Goal: Task Accomplishment & Management: Manage account settings

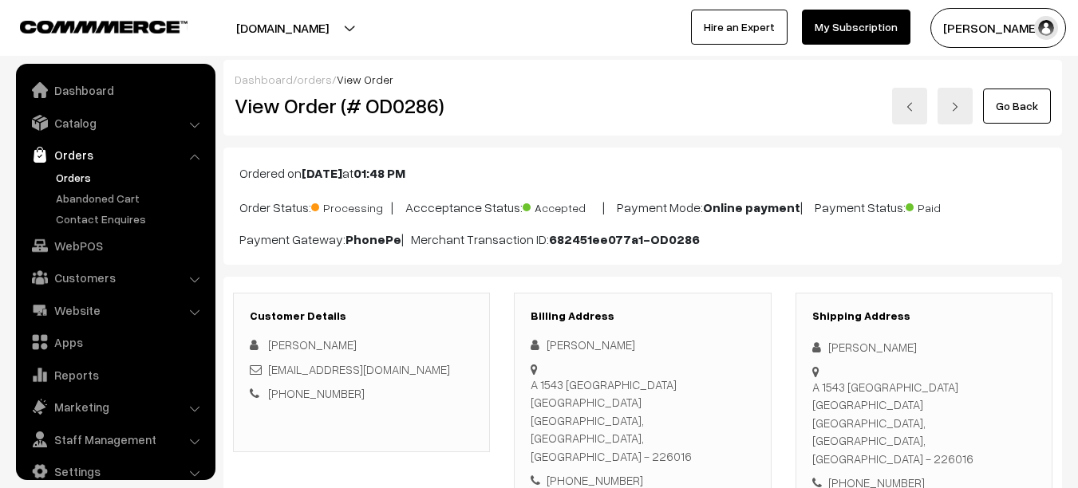
scroll to position [22, 0]
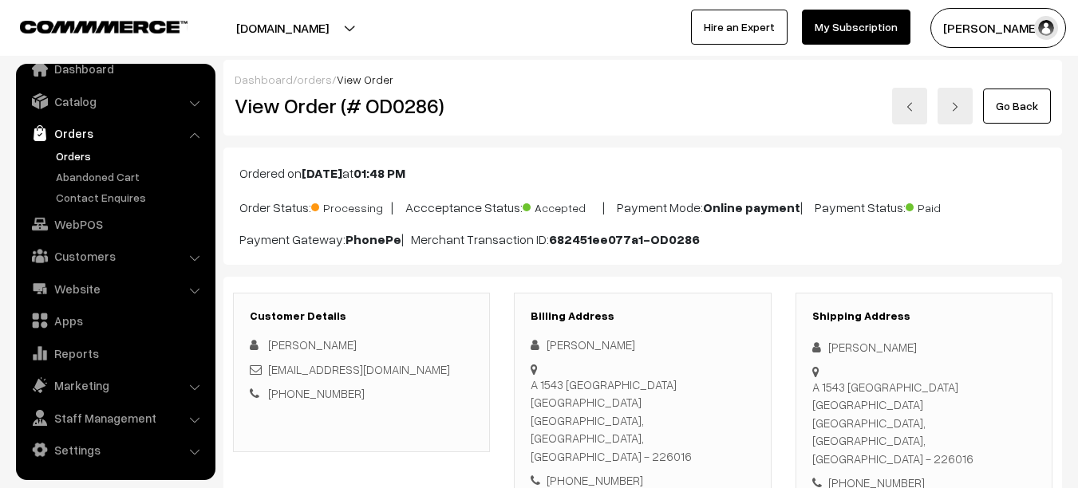
click at [79, 160] on link "Orders" at bounding box center [131, 156] width 158 height 17
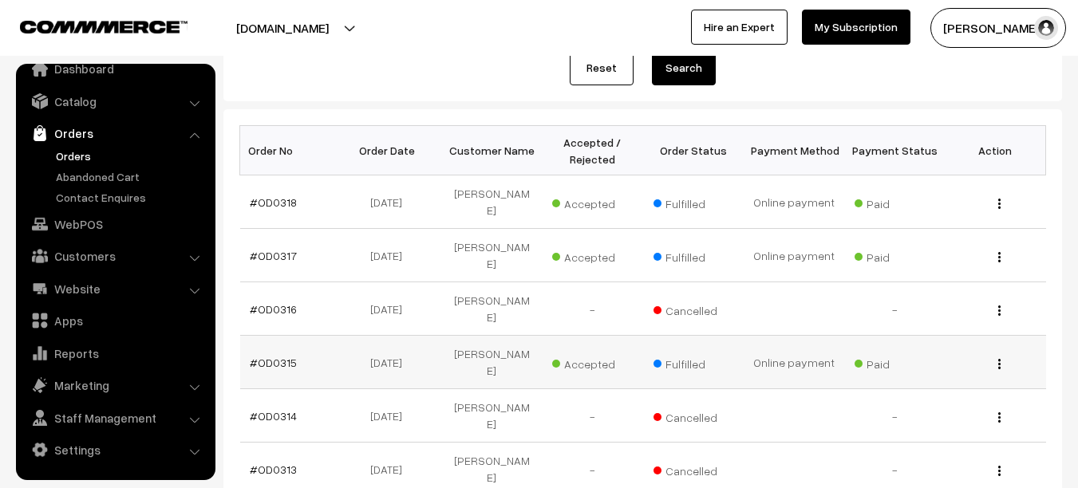
scroll to position [202, 0]
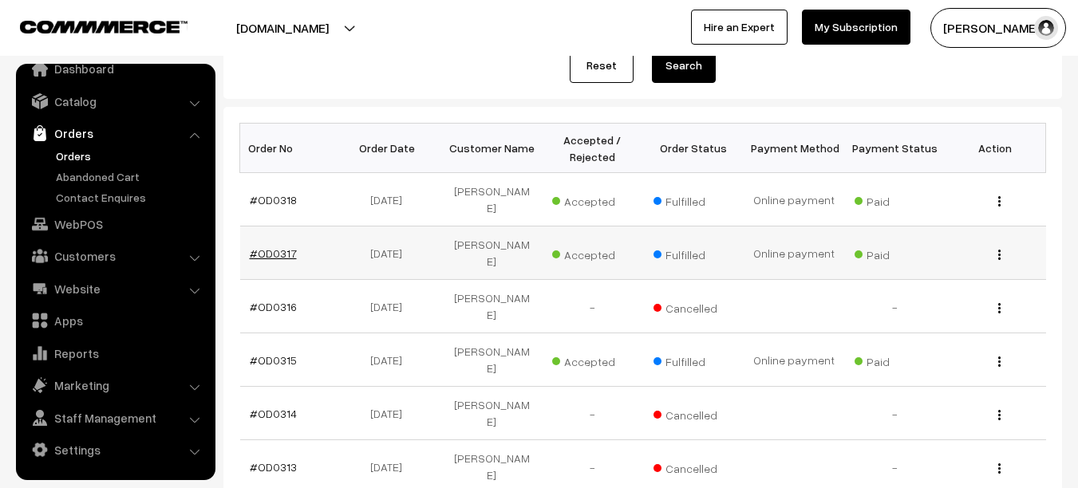
click at [265, 247] on link "#OD0317" at bounding box center [273, 254] width 47 height 14
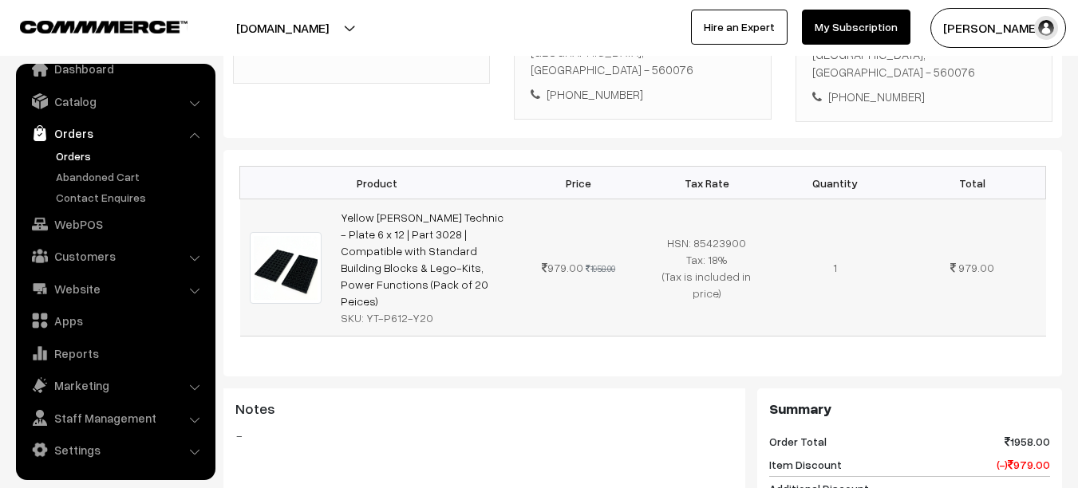
scroll to position [394, 0]
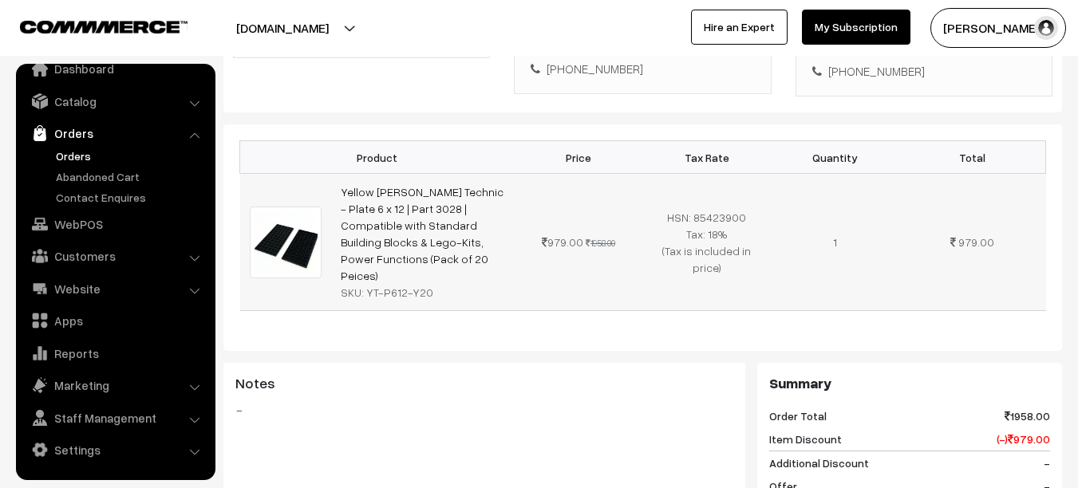
click at [409, 200] on td "Yellow [PERSON_NAME] Technic - Plate 6 x 12 | Part 3028 | Compatible with Stand…" at bounding box center [422, 242] width 183 height 137
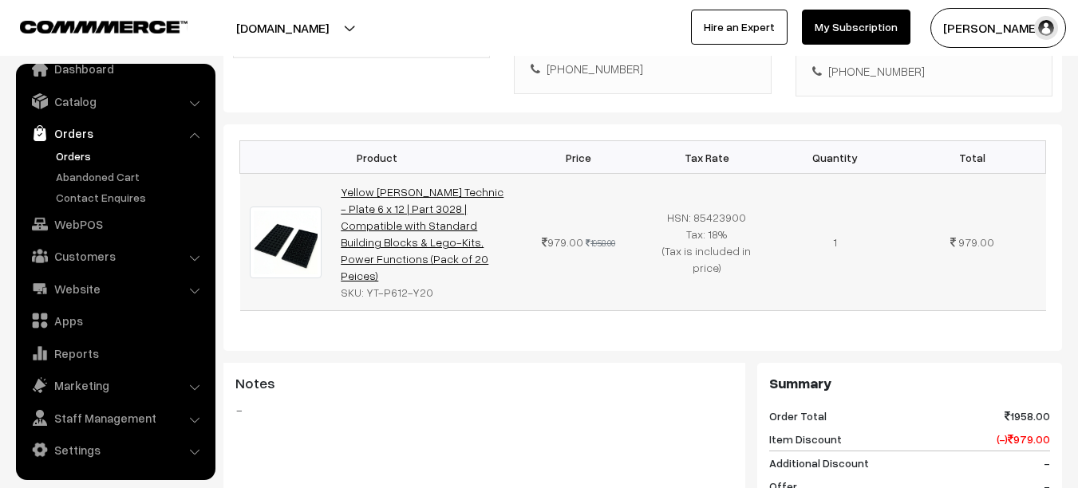
click at [413, 214] on link "Yellow [PERSON_NAME] Technic - Plate 6 x 12 | Part 3028 | Compatible with Stand…" at bounding box center [422, 233] width 163 height 97
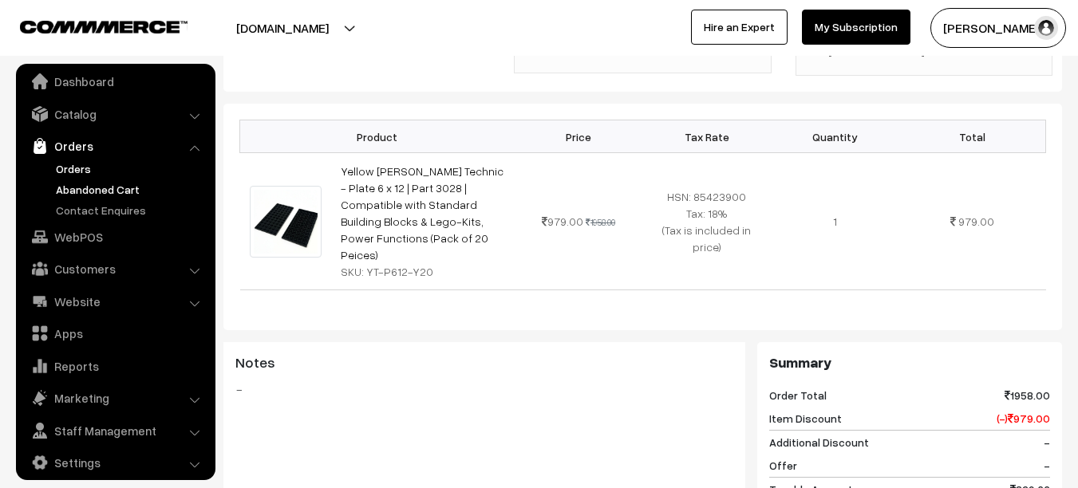
scroll to position [0, 0]
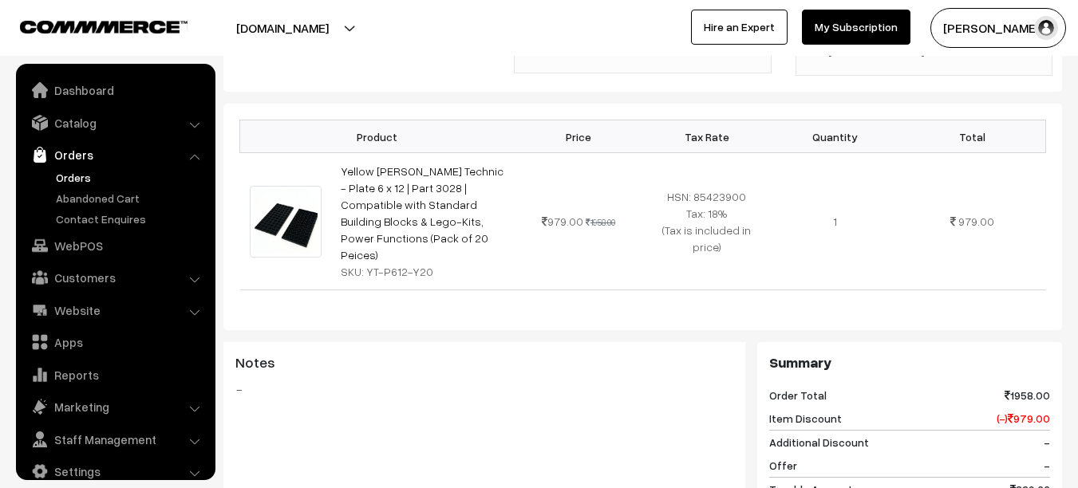
click at [72, 176] on link "Orders" at bounding box center [131, 177] width 158 height 17
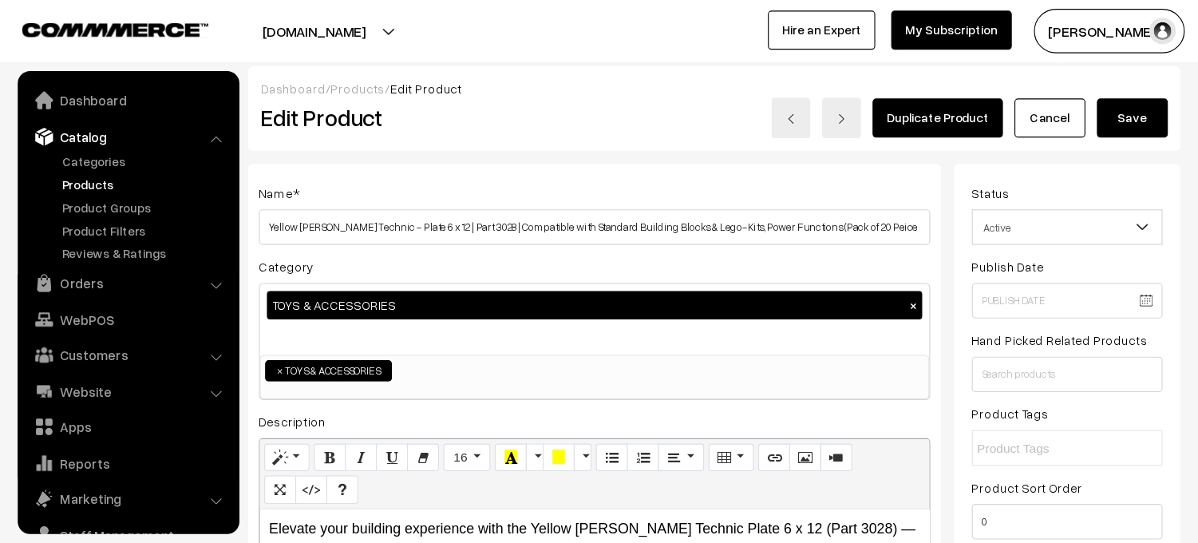
scroll to position [45, 0]
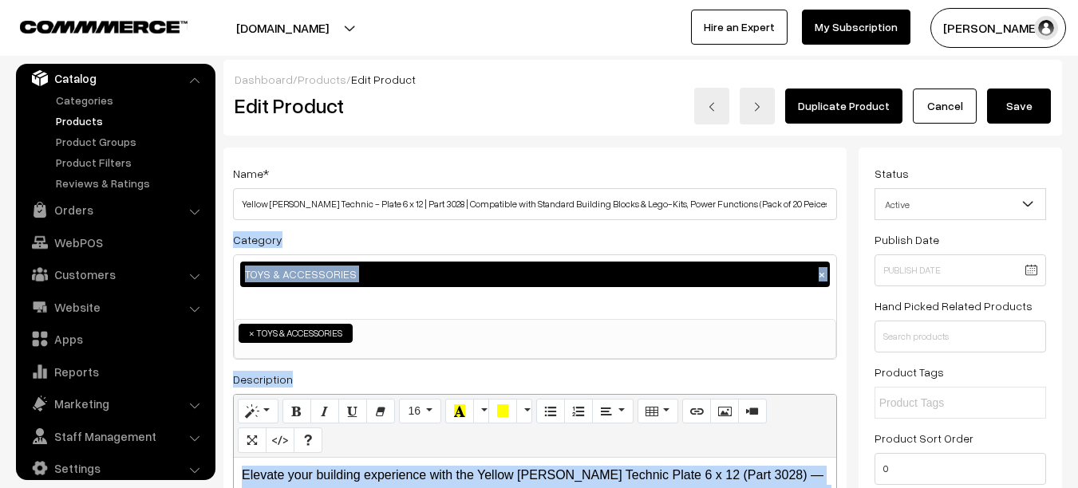
drag, startPoint x: 243, startPoint y: 203, endPoint x: 698, endPoint y: 220, distance: 455.9
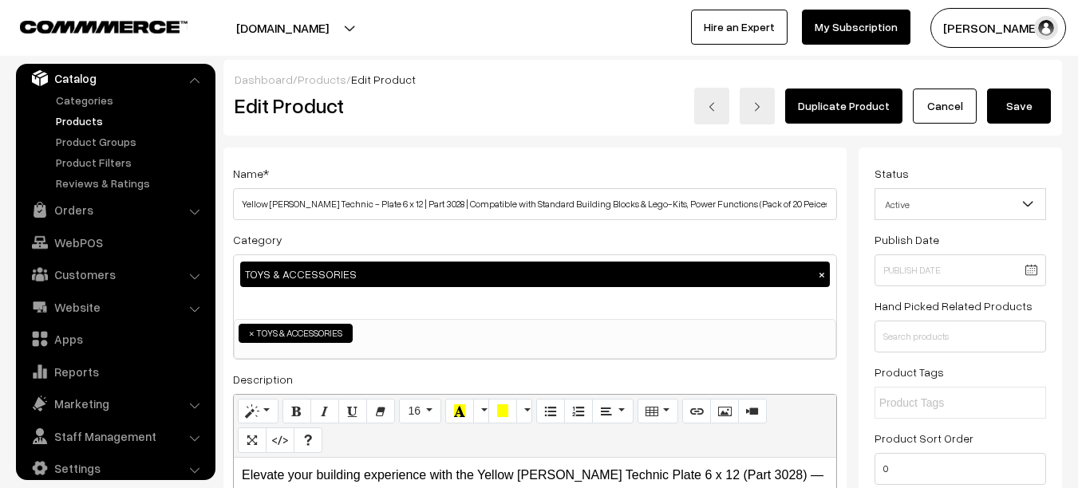
drag, startPoint x: 694, startPoint y: 222, endPoint x: 672, endPoint y: 225, distance: 22.6
click at [694, 222] on div "Name * Yellow Tommy Technic - Plate 6 x 12 | Part 3028 | Compatible with Standa…" at bounding box center [534, 420] width 623 height 544
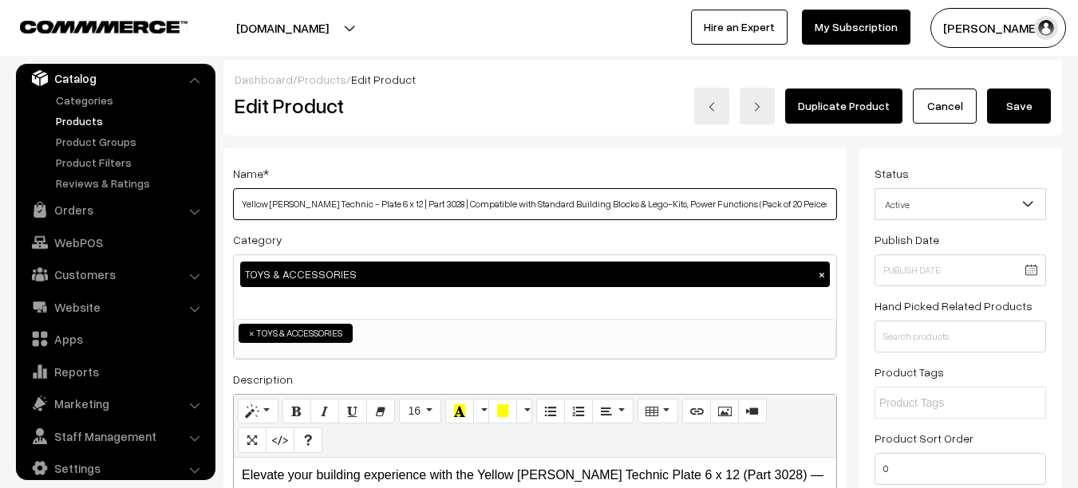
drag, startPoint x: 242, startPoint y: 203, endPoint x: 825, endPoint y: 219, distance: 583.4
click at [825, 219] on input "Yellow [PERSON_NAME] Technic - Plate 6 x 12 | Part 3028 | Compatible with Stand…" at bounding box center [535, 204] width 604 height 32
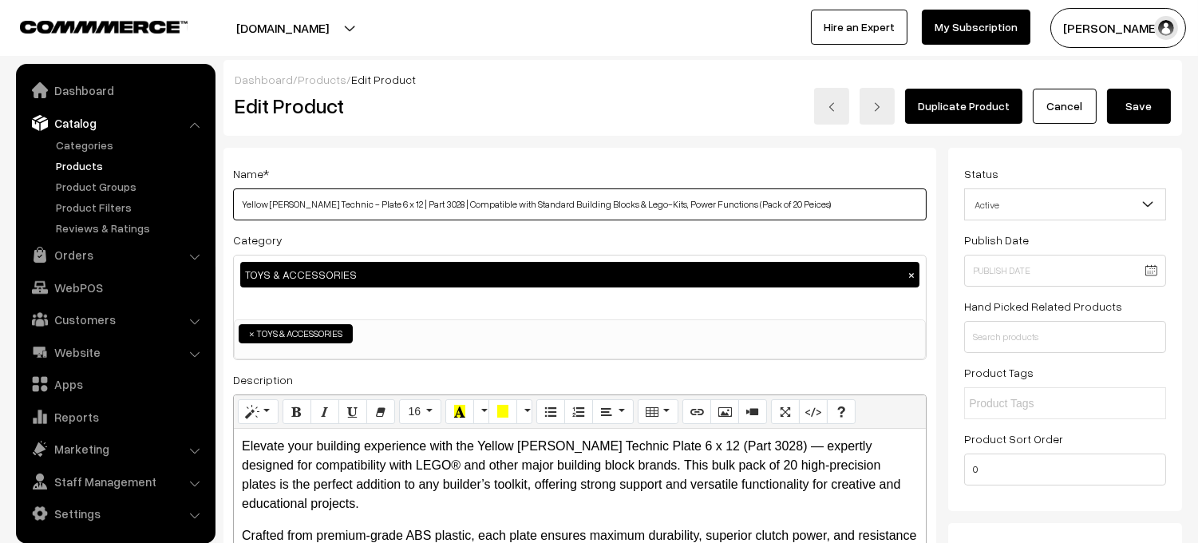
scroll to position [0, 0]
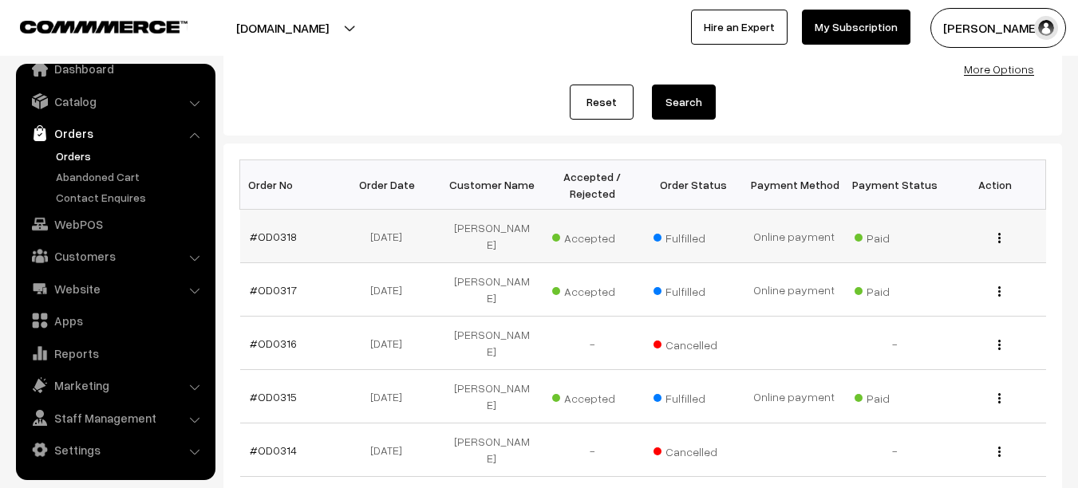
scroll to position [199, 0]
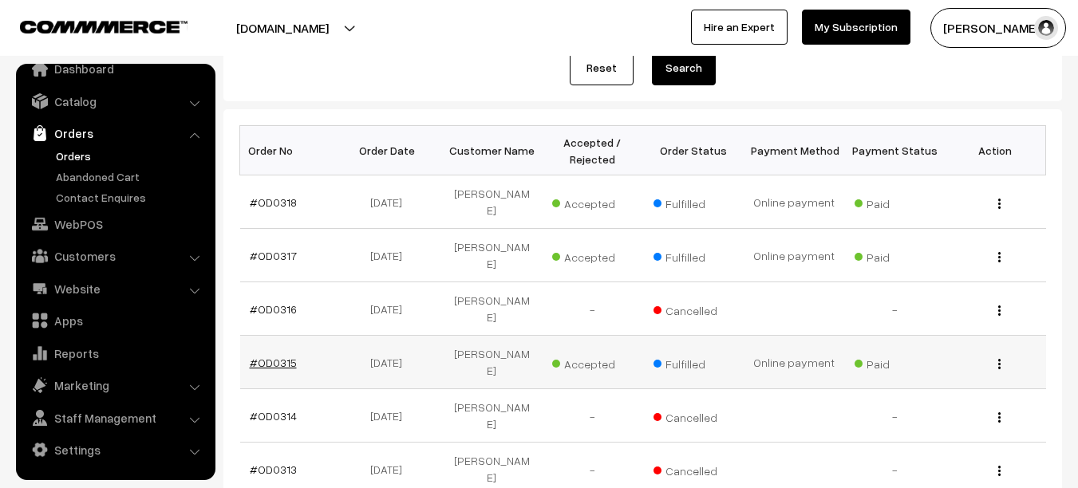
click at [284, 356] on link "#OD0315" at bounding box center [273, 363] width 47 height 14
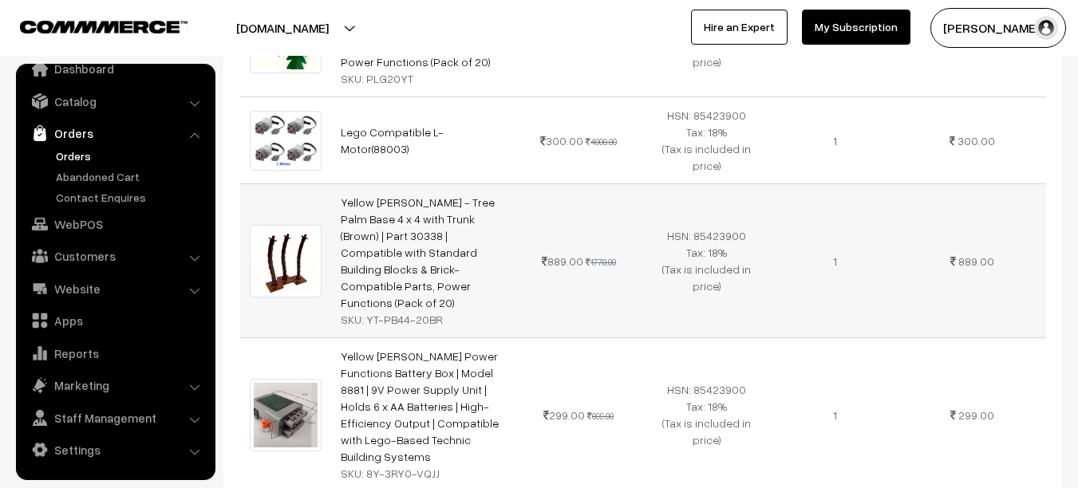
scroll to position [589, 0]
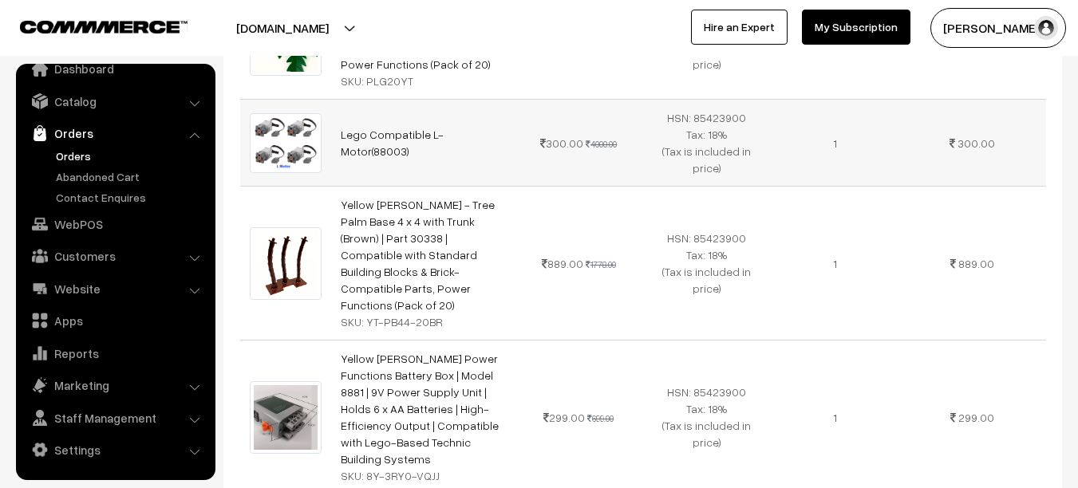
click at [264, 147] on img at bounding box center [286, 142] width 73 height 59
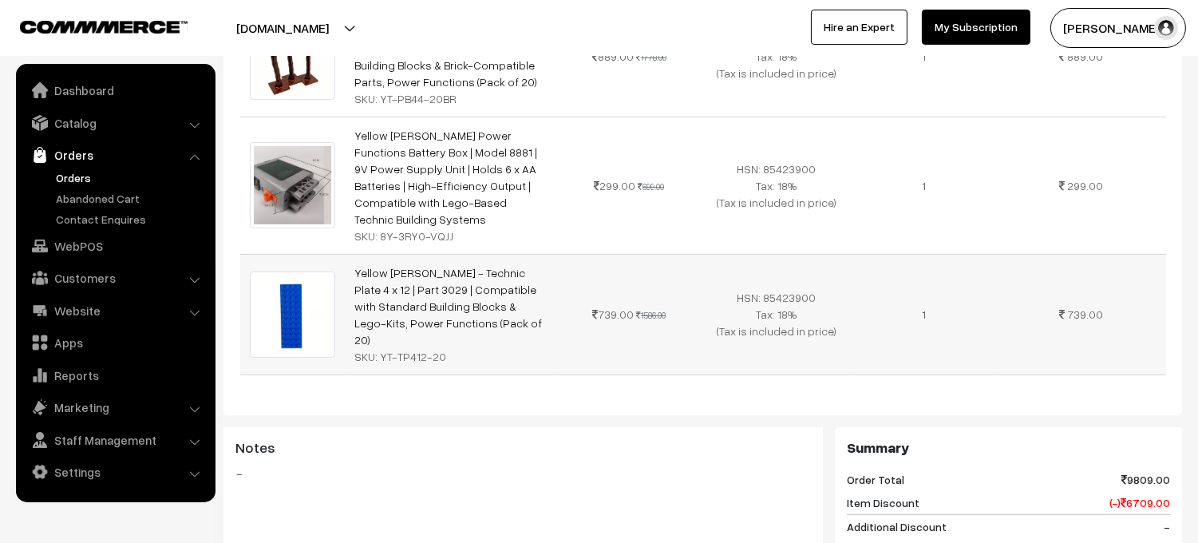
scroll to position [766, 0]
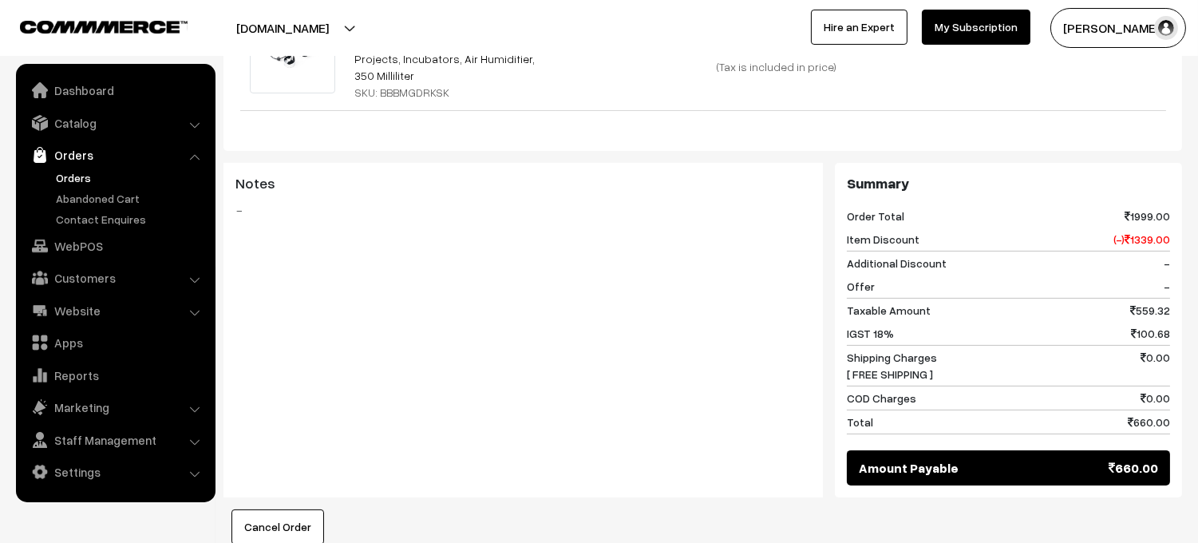
scroll to position [297, 0]
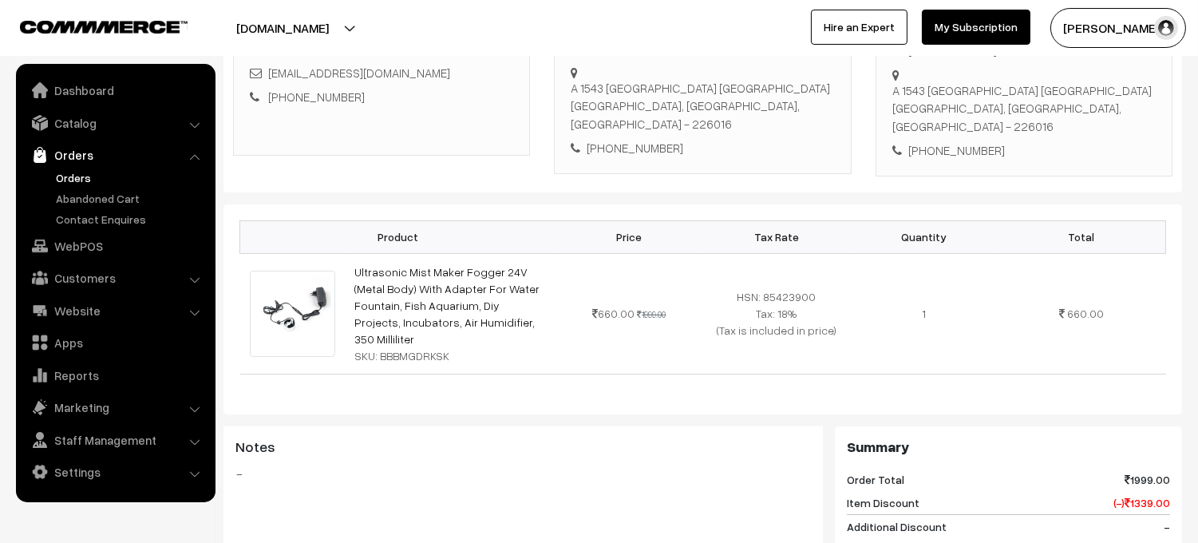
click at [86, 175] on link "Orders" at bounding box center [131, 177] width 158 height 17
